Goal: Task Accomplishment & Management: Manage account settings

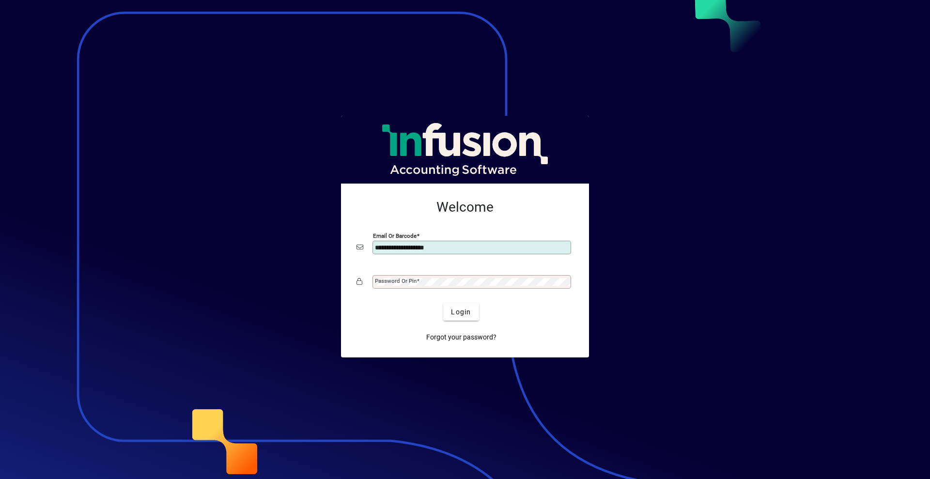
click at [443, 303] on button "Login" at bounding box center [460, 311] width 35 height 17
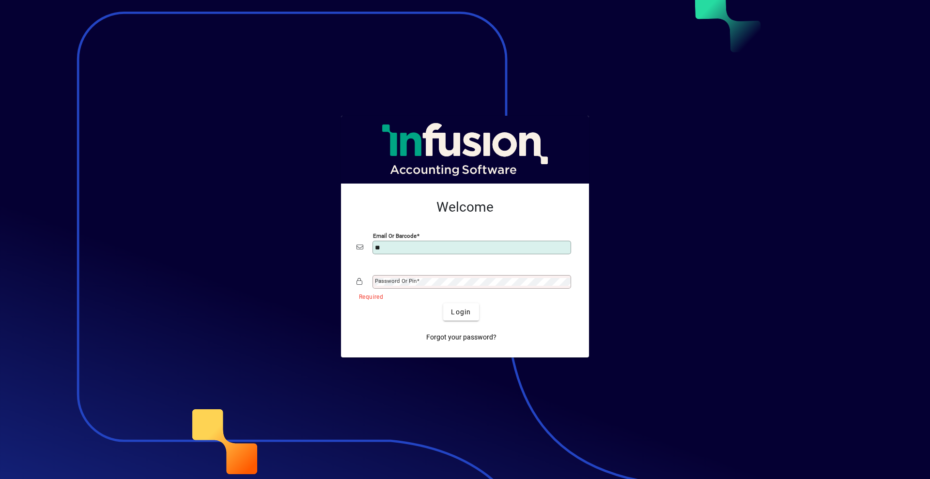
type input "*"
